Goal: Task Accomplishment & Management: Complete application form

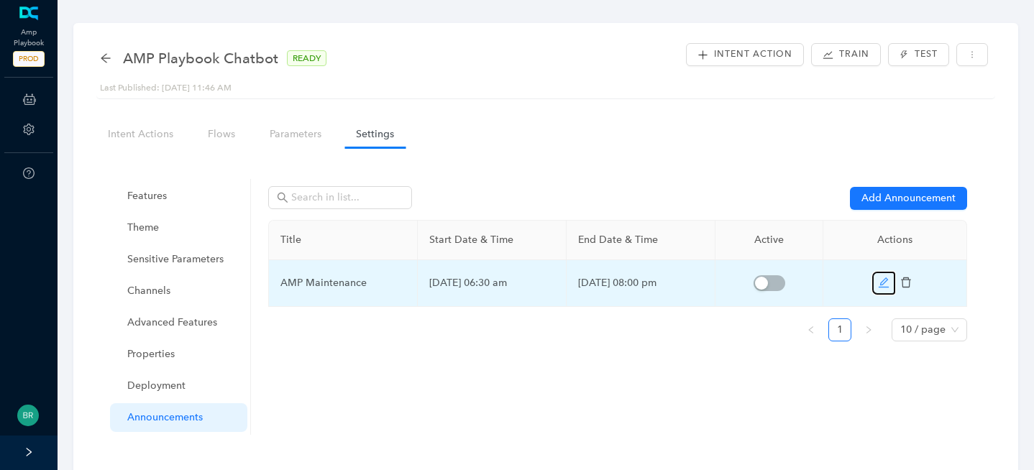
click at [875, 286] on button "button" at bounding box center [883, 283] width 23 height 23
select select "8"
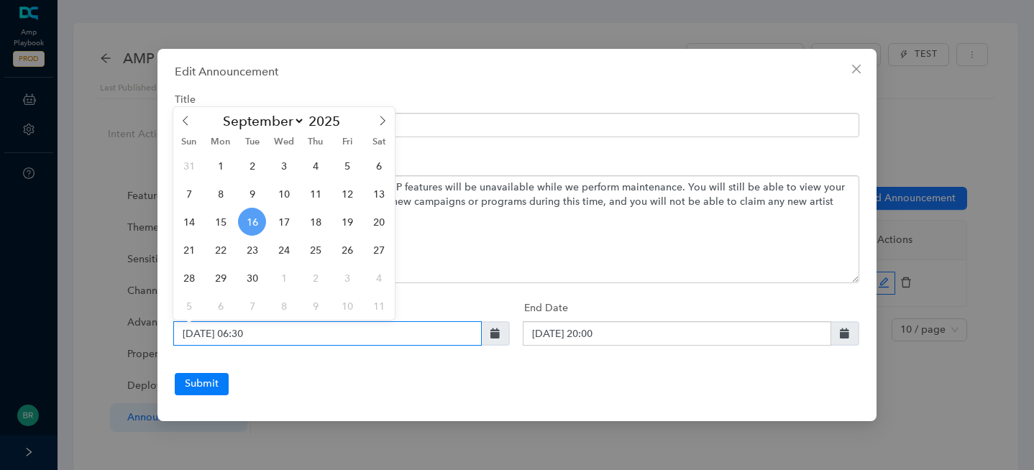
click at [304, 337] on input "[DATE] 06:30" at bounding box center [327, 333] width 309 height 24
click at [288, 225] on span "17" at bounding box center [284, 222] width 28 height 28
type input "[DATE] 06:30"
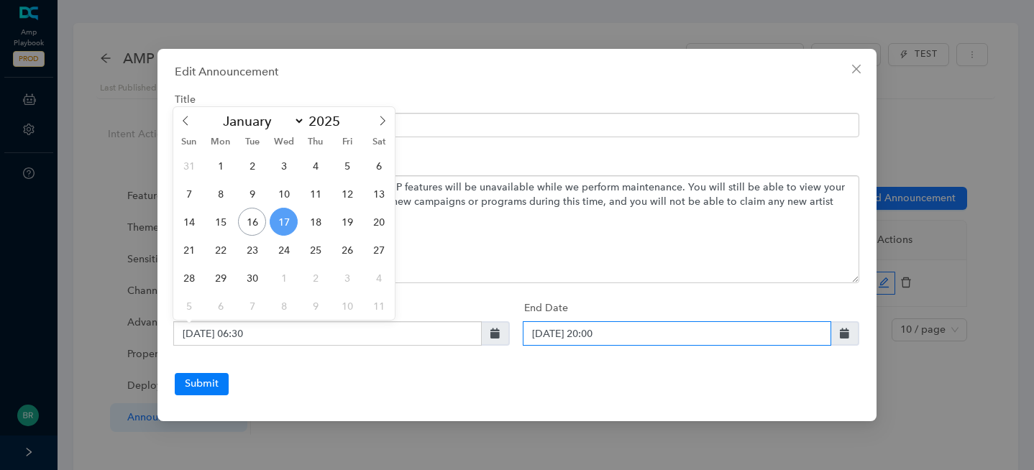
click at [647, 324] on input "[DATE] 20:00" at bounding box center [677, 333] width 309 height 24
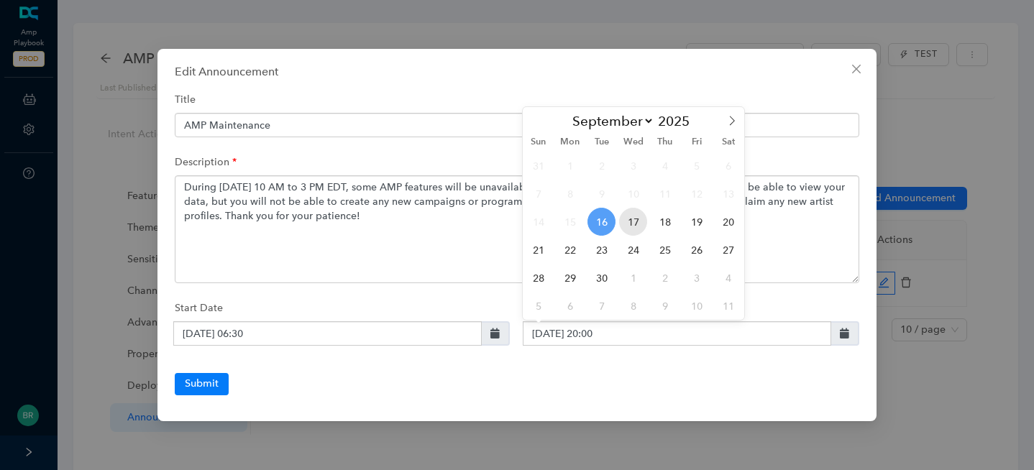
click at [637, 225] on span "17" at bounding box center [633, 222] width 28 height 28
type input "[DATE] 20:00"
click at [447, 301] on div "Start Date [DATE] 06:30" at bounding box center [342, 320] width 335 height 51
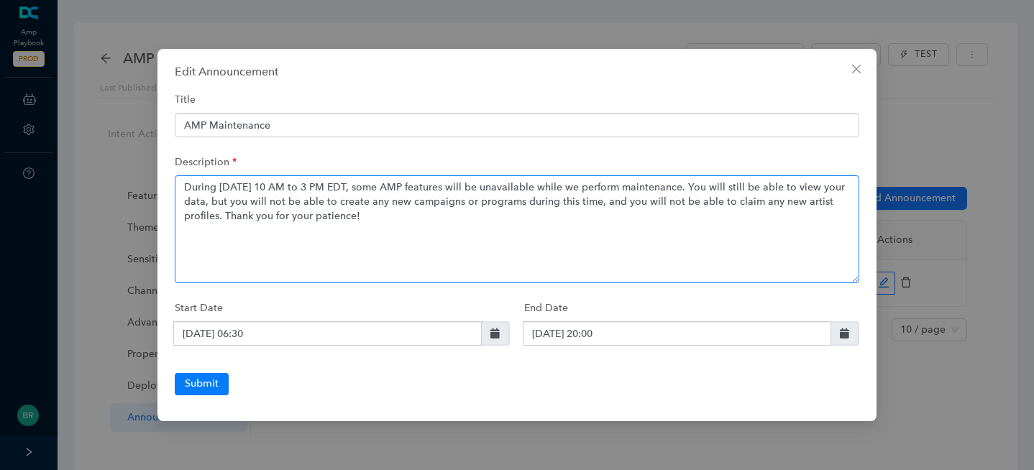
click at [286, 188] on textarea "During [DATE] 10 AM to 3 PM EDT, some AMP features will be unavailable while we…" at bounding box center [517, 229] width 685 height 108
type textarea "During [DATE] 10 AM to 3 PM EDT, some AMP features will be unavailable while we…"
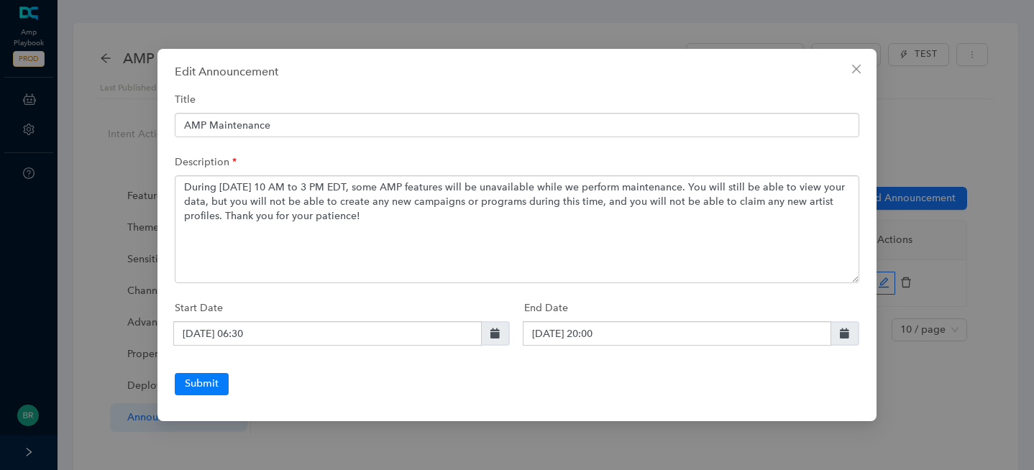
click at [385, 303] on div "Start Date [DATE] 06:30" at bounding box center [342, 320] width 335 height 51
click at [203, 382] on button "Submit" at bounding box center [202, 384] width 54 height 22
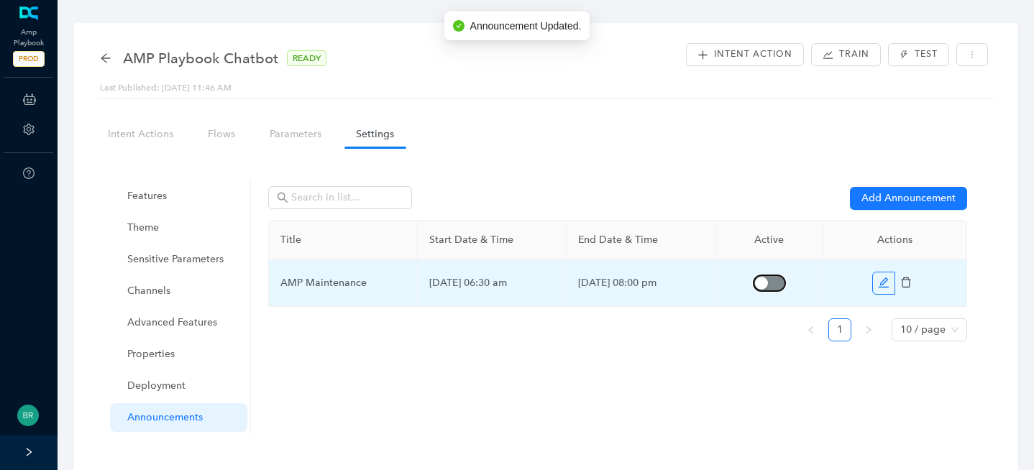
click at [757, 288] on div "button" at bounding box center [761, 283] width 13 height 13
